Goal: Find contact information: Find contact information

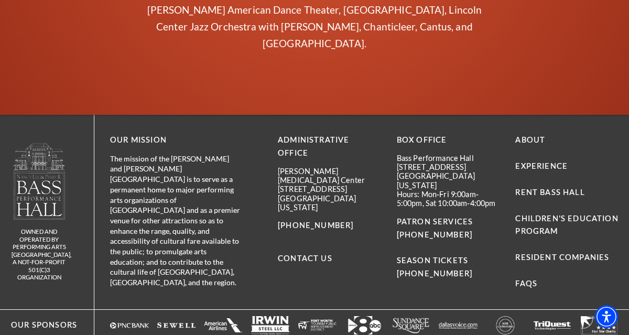
scroll to position [4194, 0]
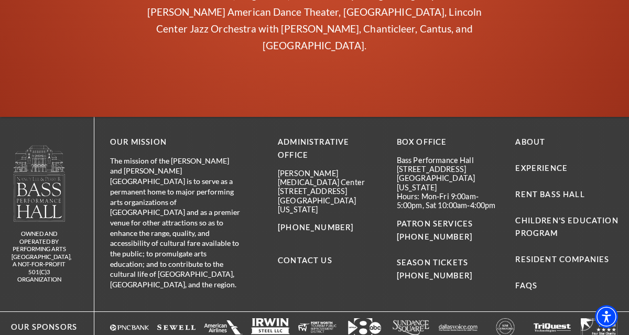
click at [397, 156] on p "Bass Performance Hall" at bounding box center [448, 160] width 103 height 9
click at [400, 156] on p "Bass Performance Hall" at bounding box center [448, 160] width 103 height 9
click at [398, 156] on p "Bass Performance Hall" at bounding box center [448, 160] width 103 height 9
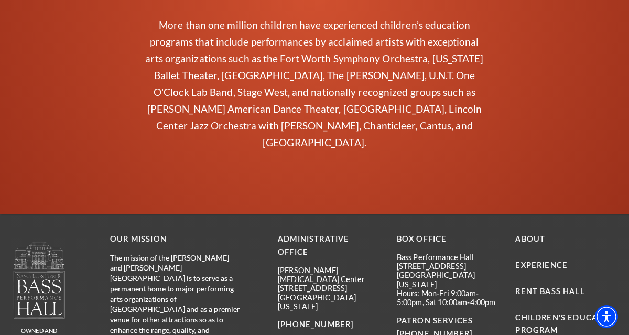
scroll to position [4215, 0]
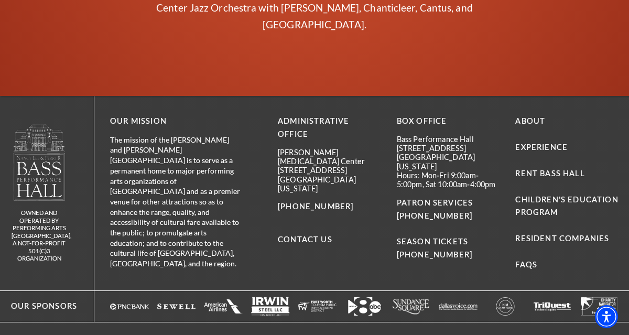
click at [405, 135] on p "Bass Performance Hall" at bounding box center [448, 139] width 103 height 9
click at [405, 144] on p "[STREET_ADDRESS]" at bounding box center [448, 148] width 103 height 9
click at [398, 135] on p "Bass Performance Hall" at bounding box center [448, 139] width 103 height 9
click at [393, 115] on div "Administrative Office [PERSON_NAME][GEOGRAPHIC_DATA][MEDICAL_DATA] [STREET_ADDR…" at bounding box center [448, 193] width 341 height 157
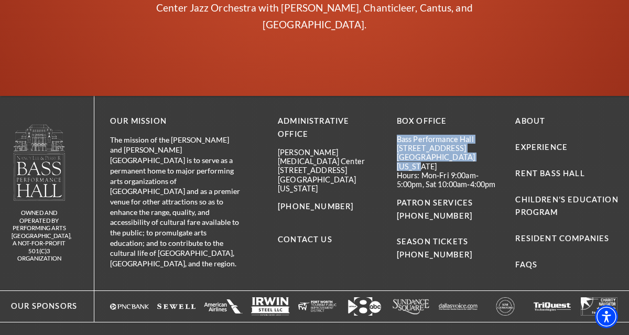
drag, startPoint x: 398, startPoint y: 105, endPoint x: 482, endPoint y: 122, distance: 85.4
click at [482, 135] on div "[GEOGRAPHIC_DATA] [STREET_ADDRESS][US_STATE] Hours: Mon-Fri 9:00am-5:00pm, Sat …" at bounding box center [448, 162] width 103 height 55
copy div "Bass Performance Hall [STREET_ADDRESS][US_STATE]"
